Goal: Navigation & Orientation: Find specific page/section

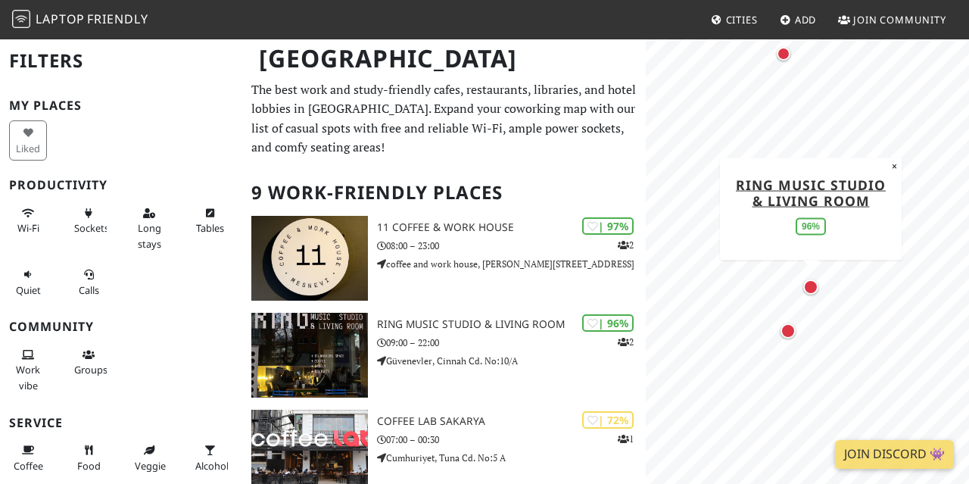
click at [813, 289] on div "Map marker" at bounding box center [811, 286] width 15 height 15
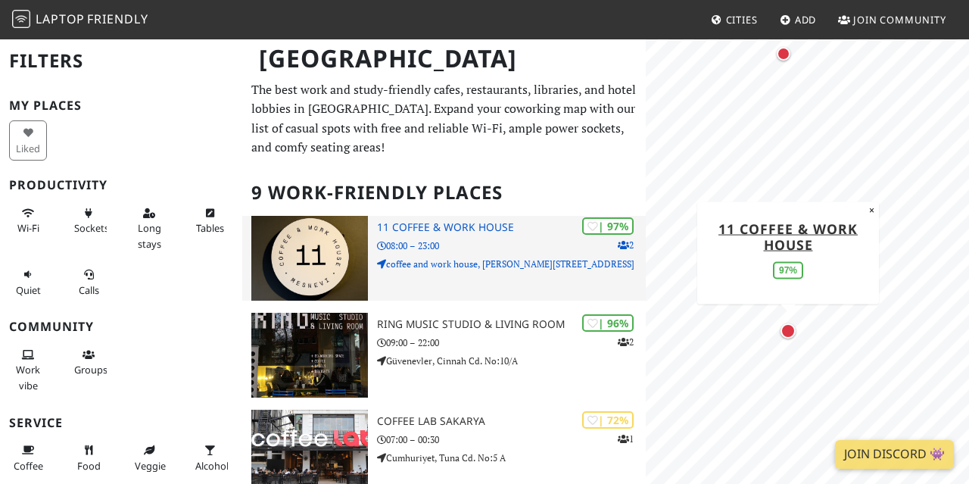
click at [314, 253] on img at bounding box center [309, 258] width 117 height 85
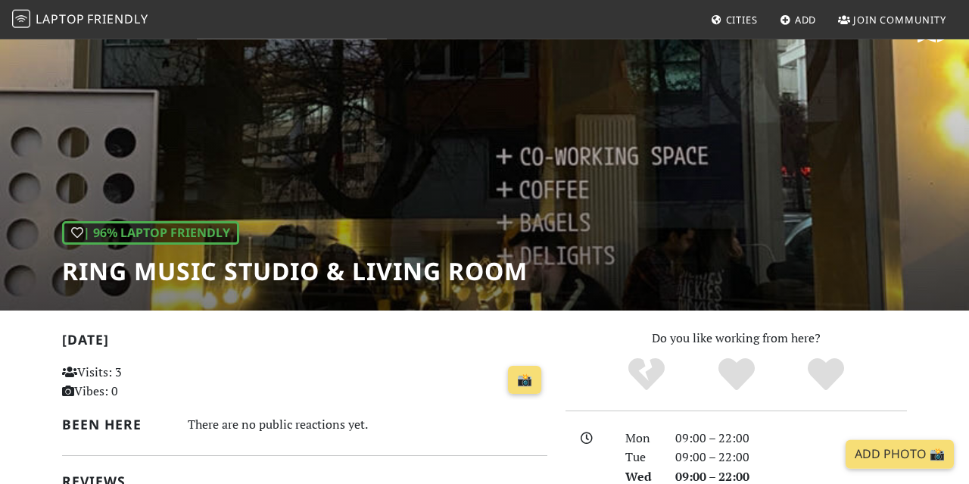
scroll to position [41, 0]
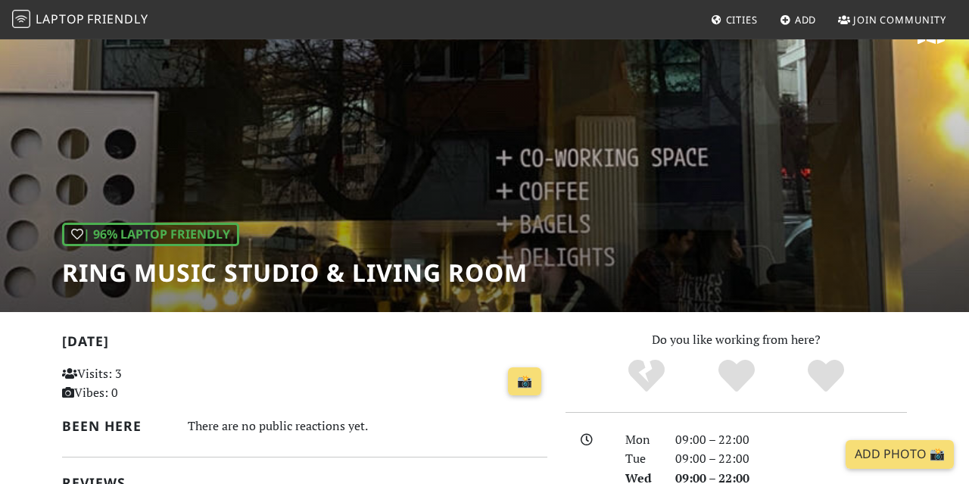
click at [411, 189] on div "| 96% Laptop Friendly Ring Music Studio & Living Room" at bounding box center [484, 154] width 969 height 315
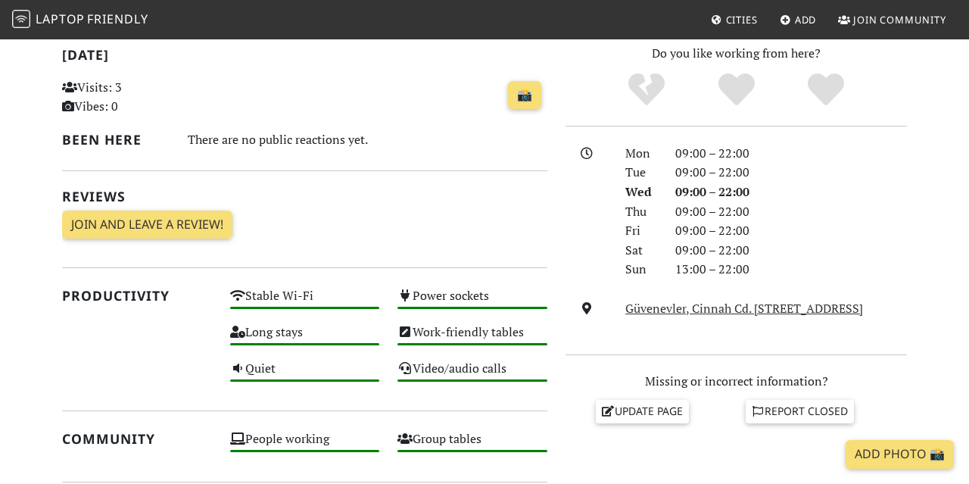
scroll to position [329, 0]
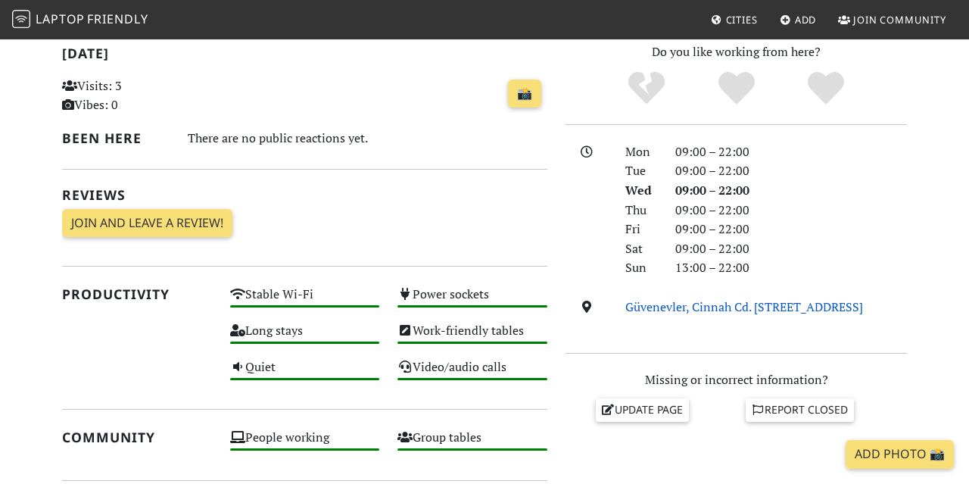
click at [698, 307] on link "Güvenevler, Cinnah Cd. No:10/A, 06690, Ankara" at bounding box center [745, 306] width 238 height 17
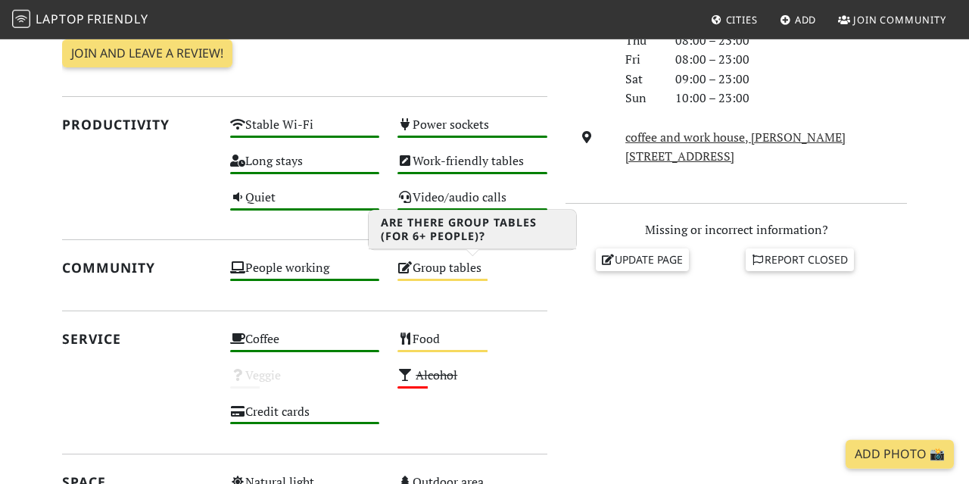
scroll to position [499, 0]
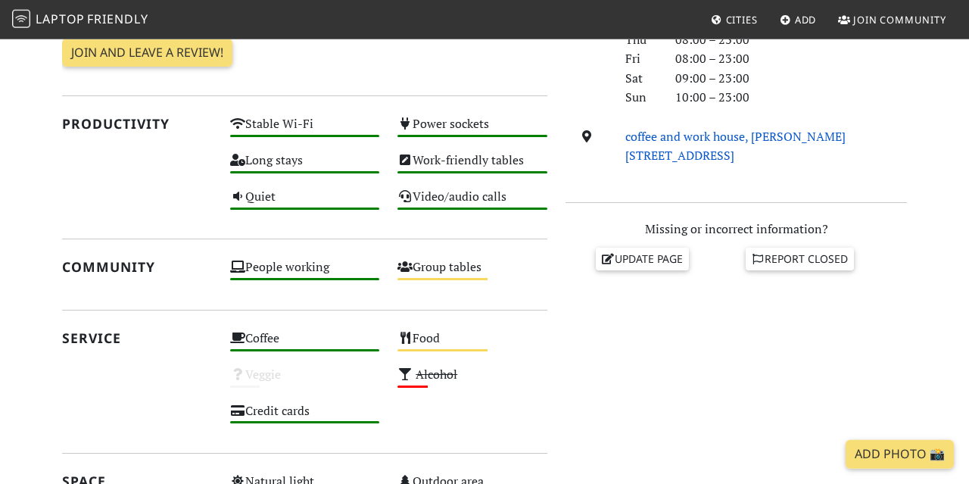
click at [726, 135] on link "coffee and work house, Aziziye, Mesnevi Sokağı No:11B, 06690, Ankara" at bounding box center [736, 146] width 220 height 36
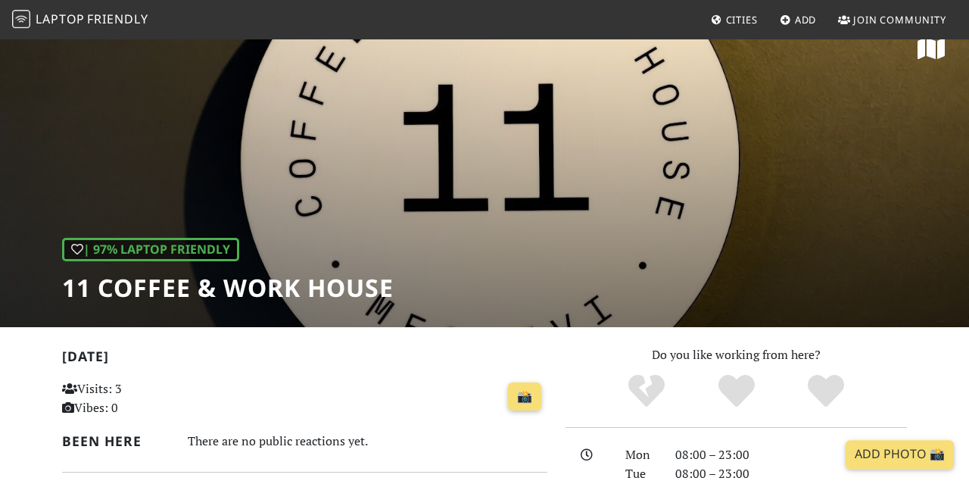
scroll to position [0, 0]
